Goal: Task Accomplishment & Management: Use online tool/utility

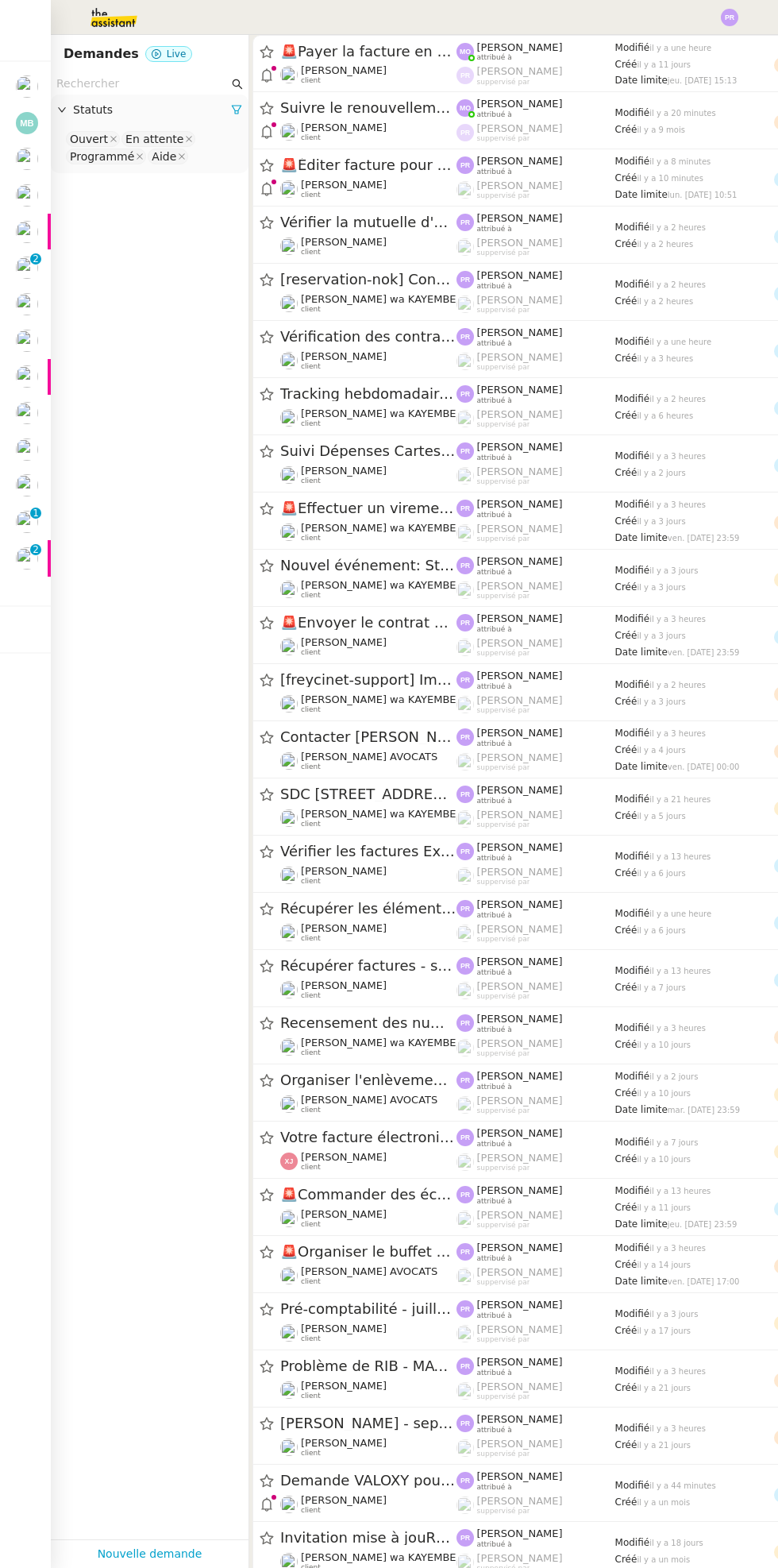
click at [35, 77] on div at bounding box center [36, 78] width 5 height 5
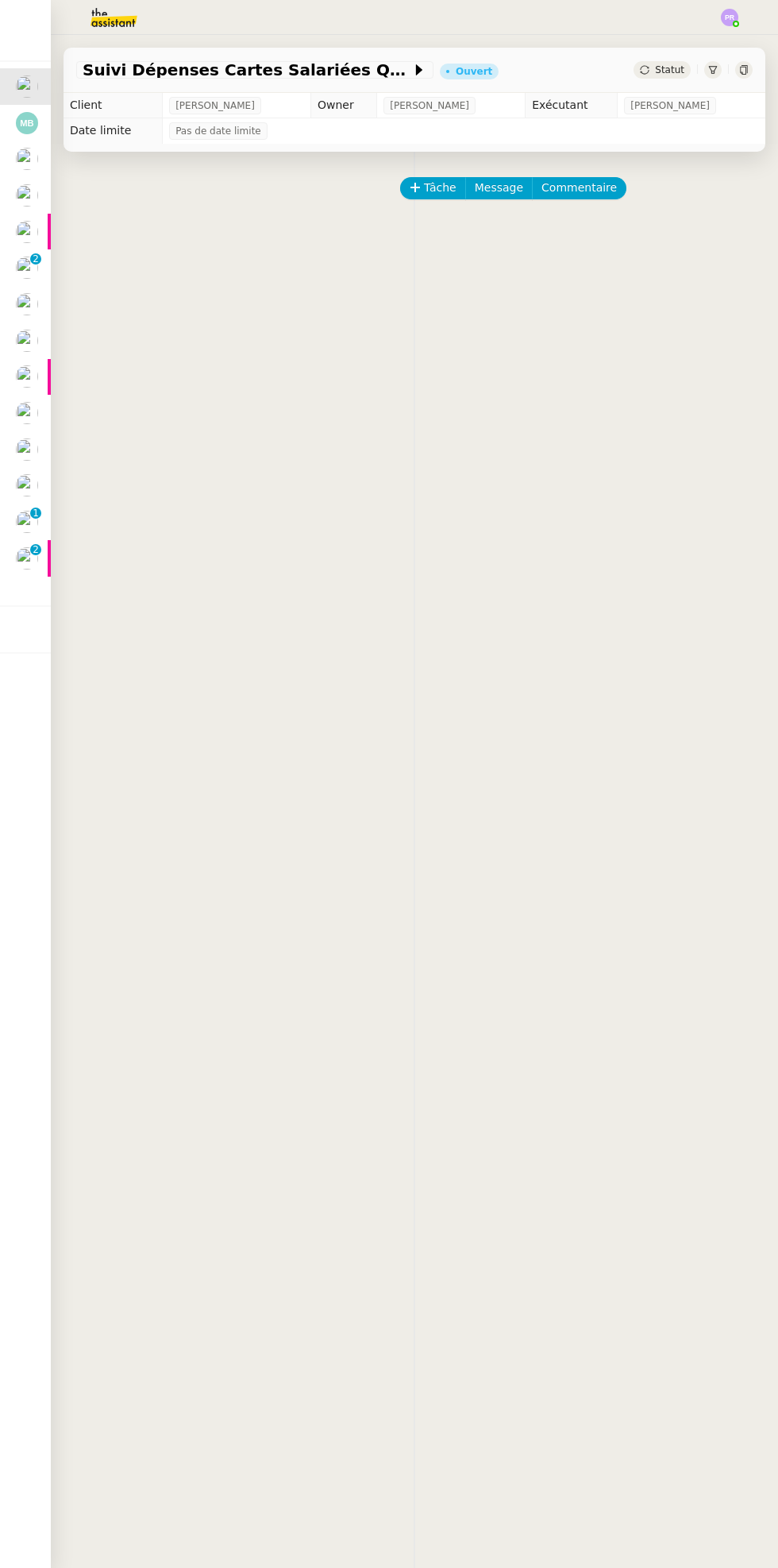
click at [48, 555] on div at bounding box center [49, 558] width 3 height 37
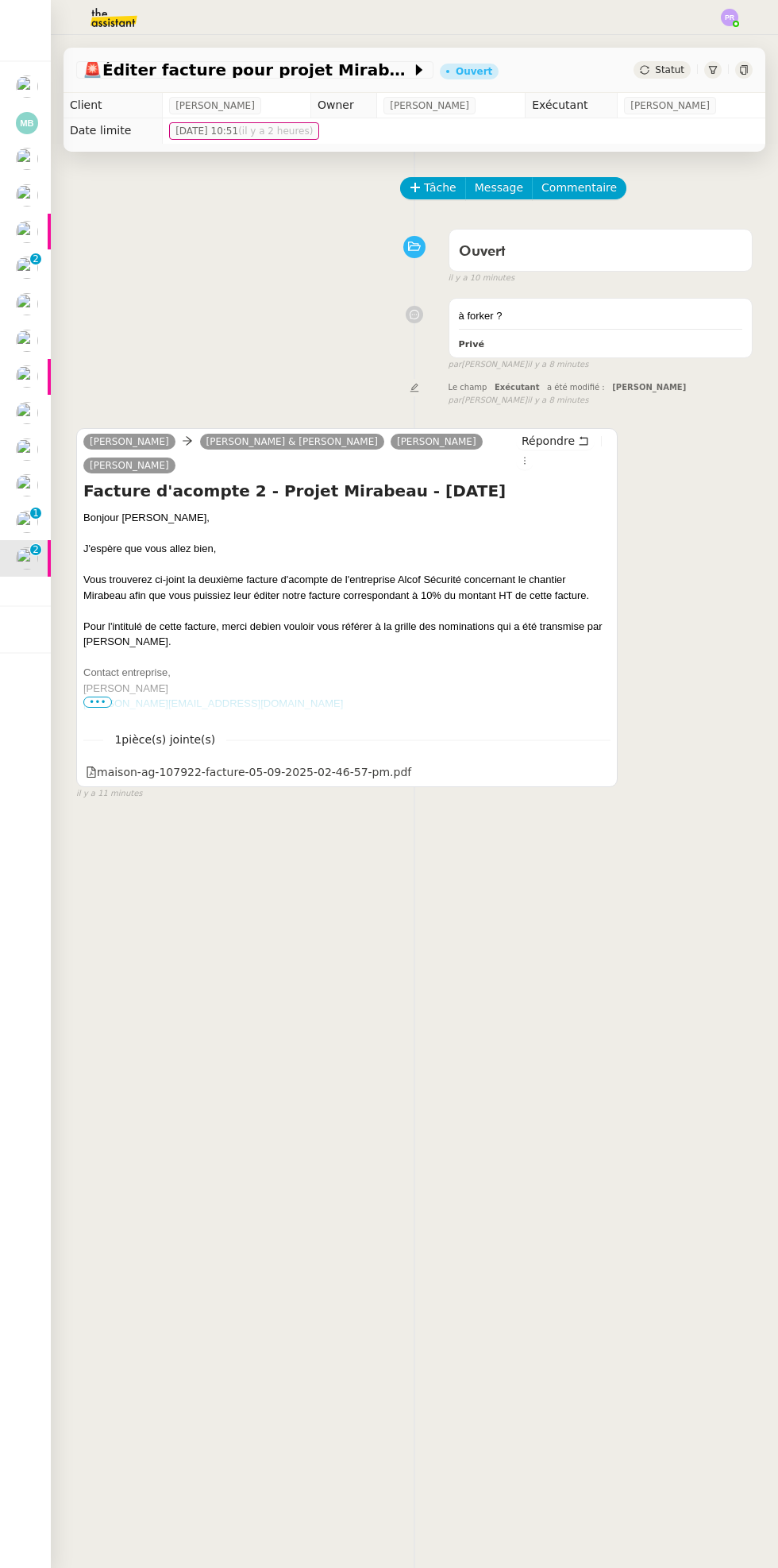
click at [35, 514] on p "1" at bounding box center [36, 514] width 7 height 14
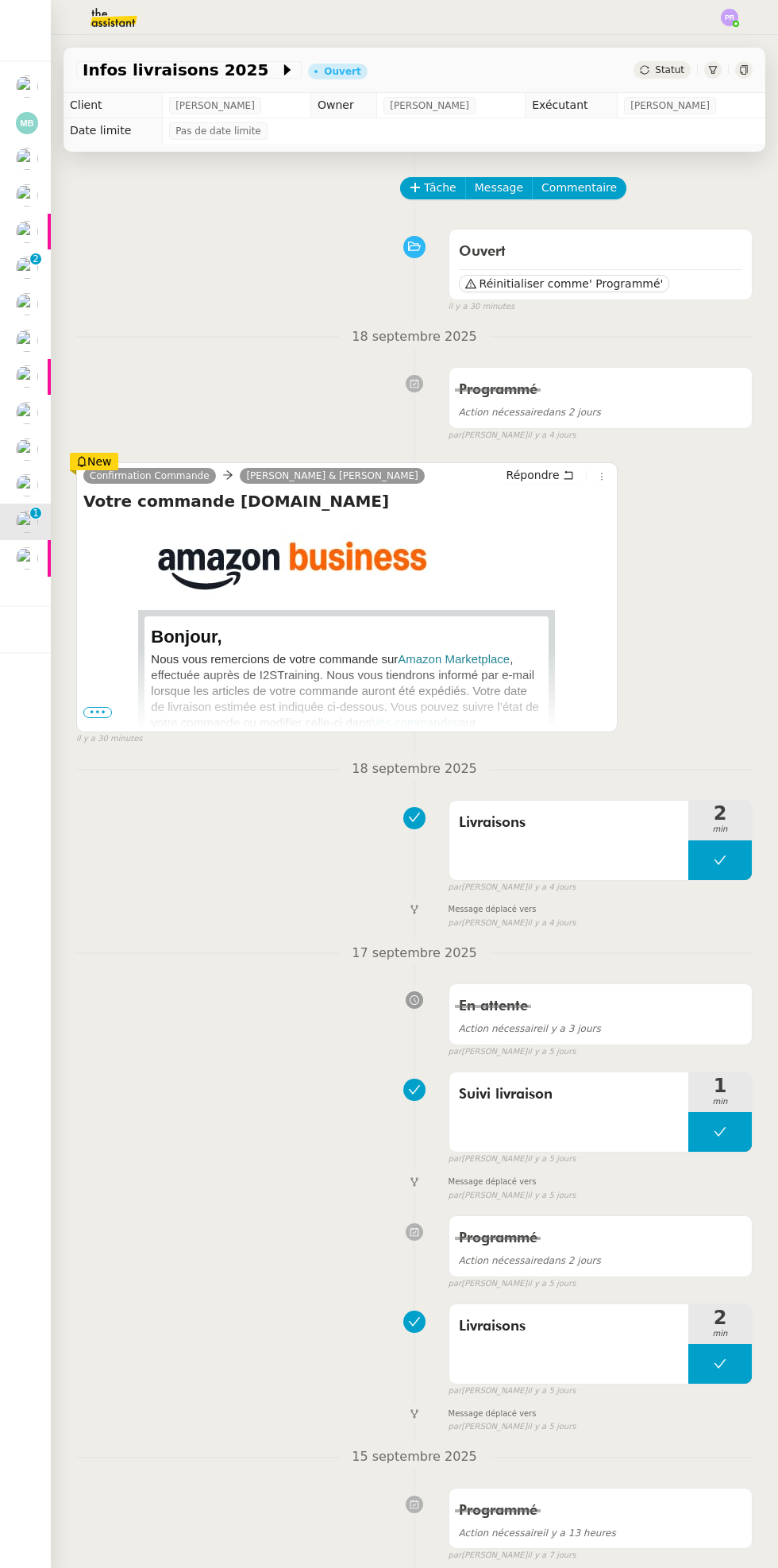
click at [24, 480] on img at bounding box center [27, 485] width 22 height 22
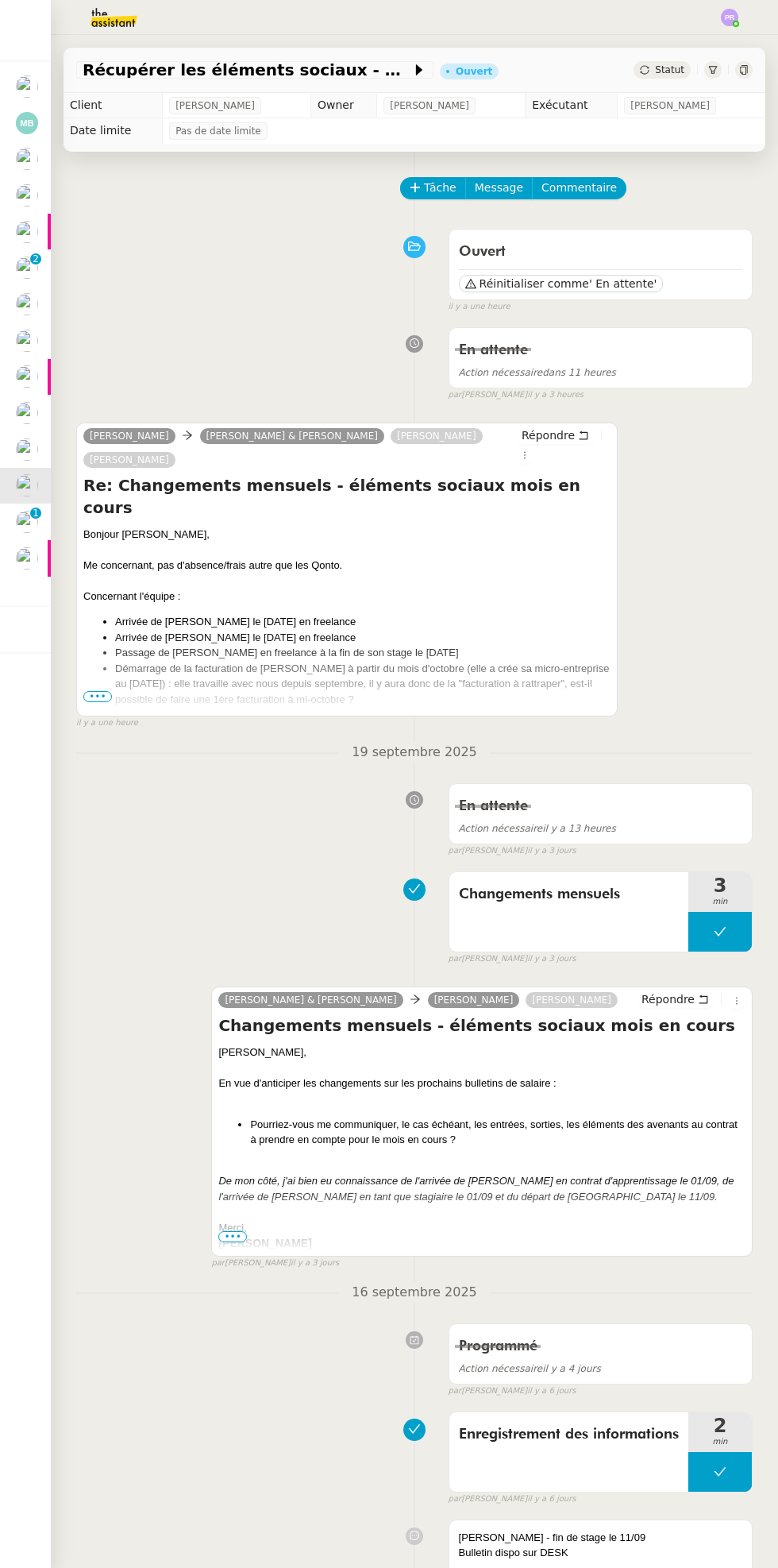
click at [26, 446] on img at bounding box center [27, 449] width 22 height 22
